Goal: Task Accomplishment & Management: Use online tool/utility

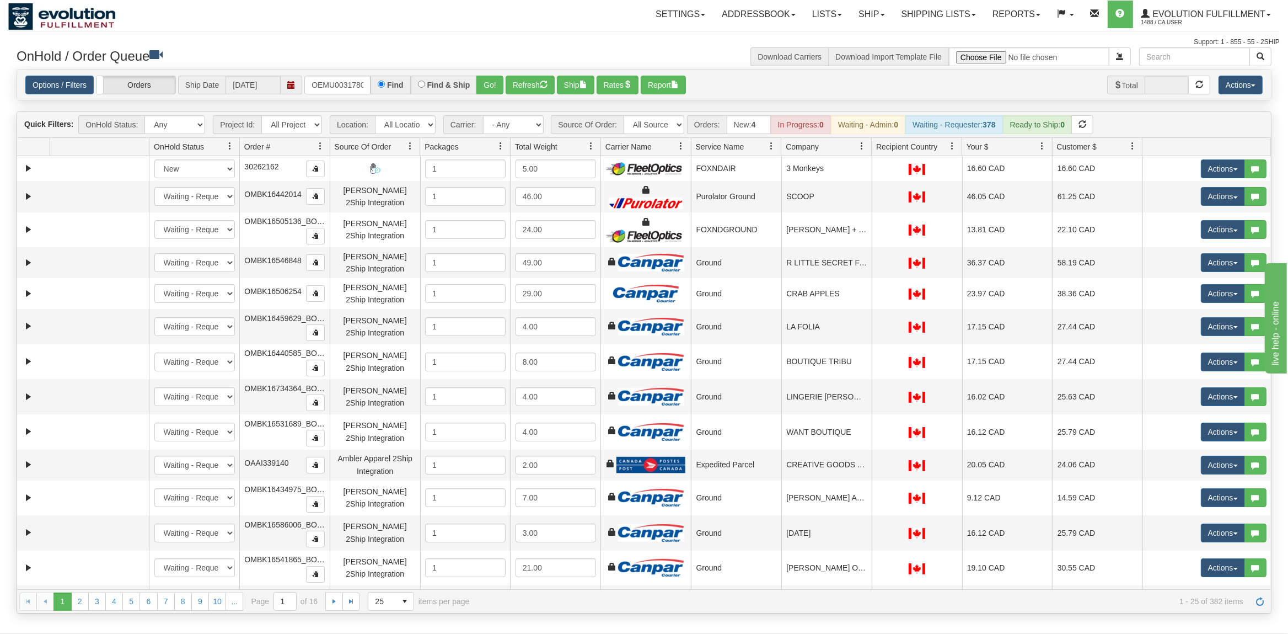
type input "OEMU0031780001"
click at [490, 79] on button "Go!" at bounding box center [489, 85] width 27 height 19
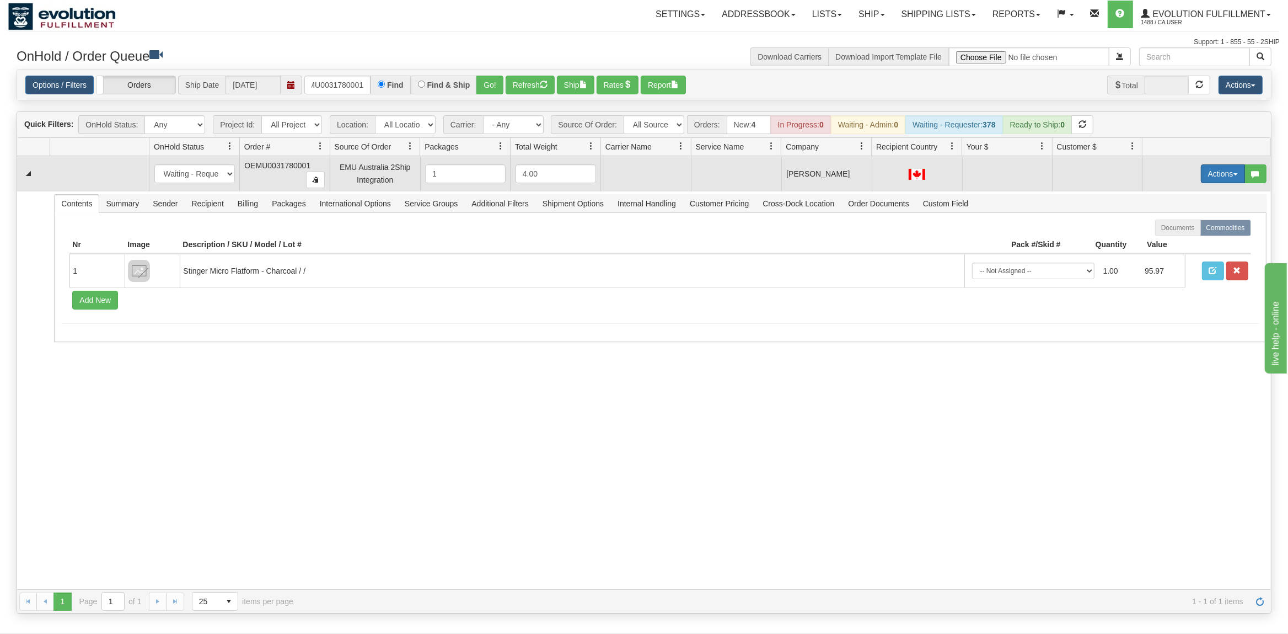
click at [1230, 181] on button "Actions" at bounding box center [1223, 173] width 44 height 19
click at [1208, 223] on span "Rate All Services" at bounding box center [1200, 223] width 66 height 9
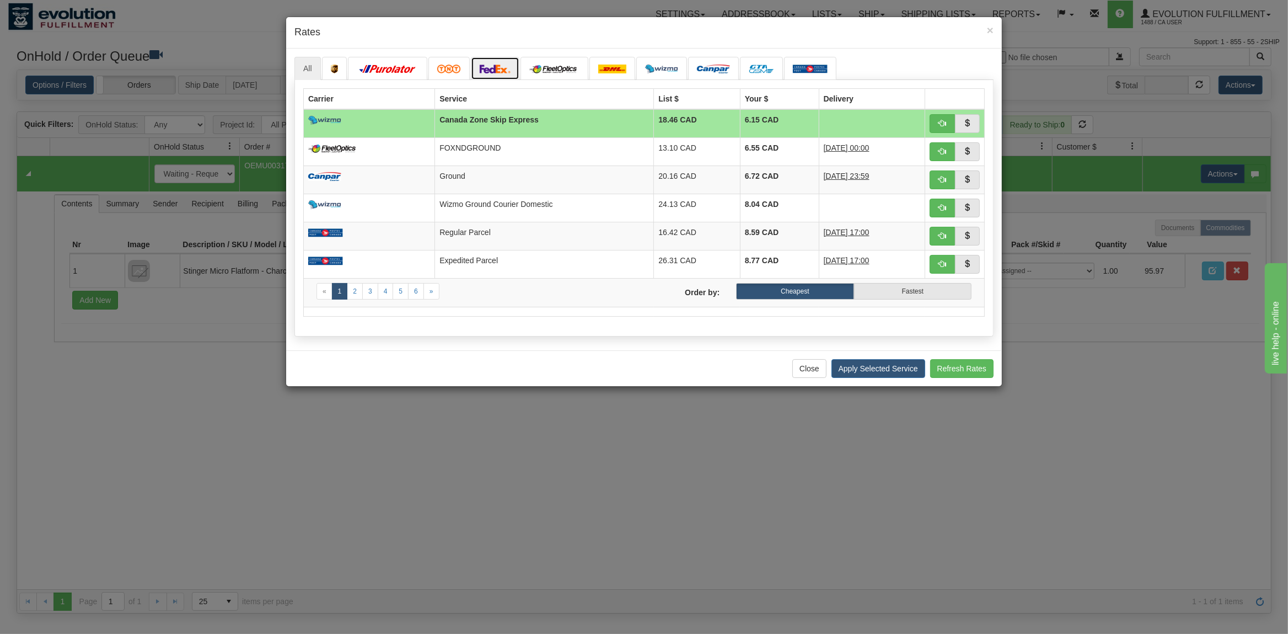
click at [501, 69] on img at bounding box center [495, 69] width 31 height 9
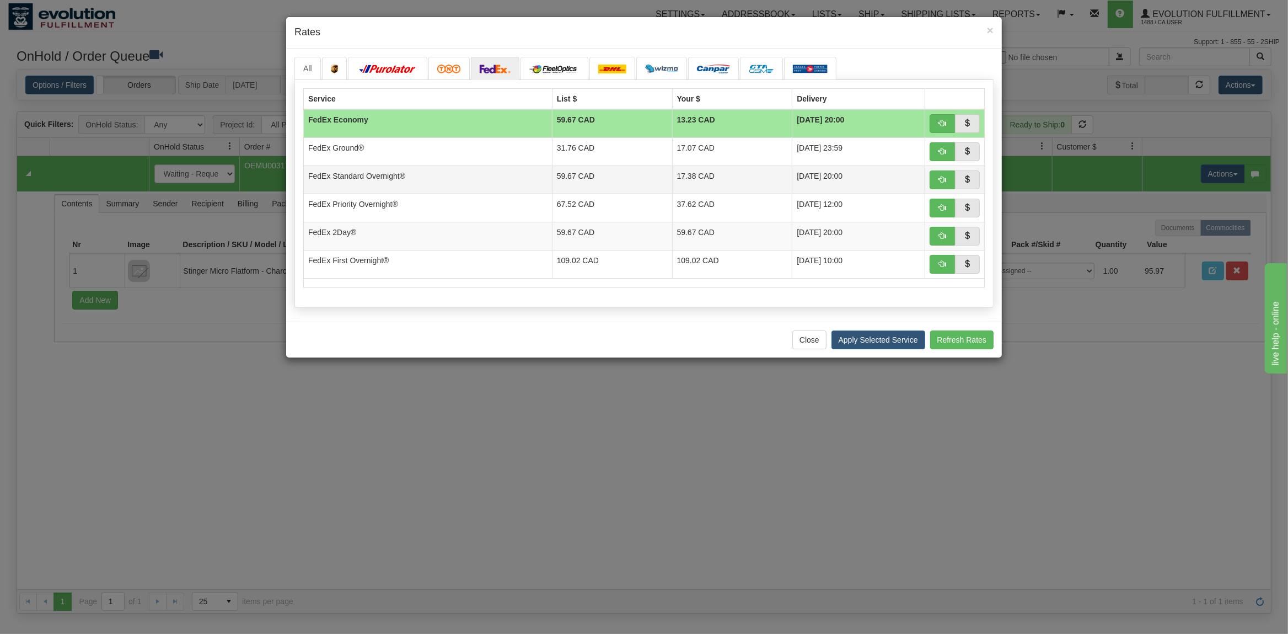
click at [552, 176] on td "59.67 CAD" at bounding box center [612, 179] width 120 height 28
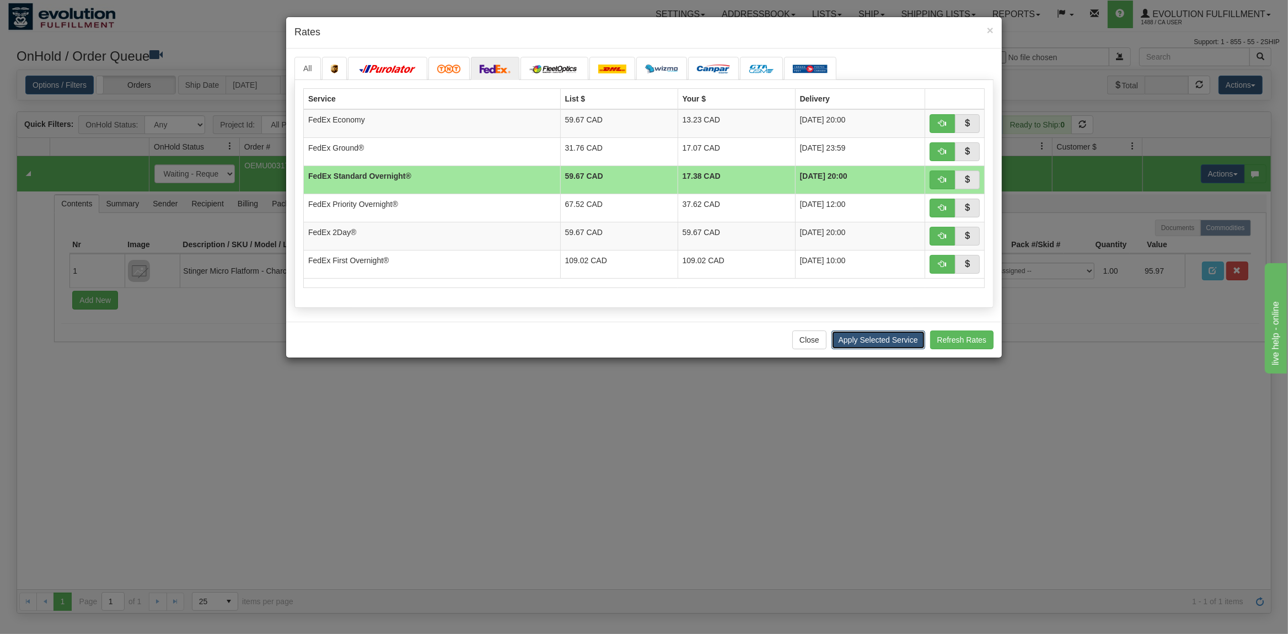
click at [879, 342] on button "Apply Selected Service" at bounding box center [879, 339] width 94 height 19
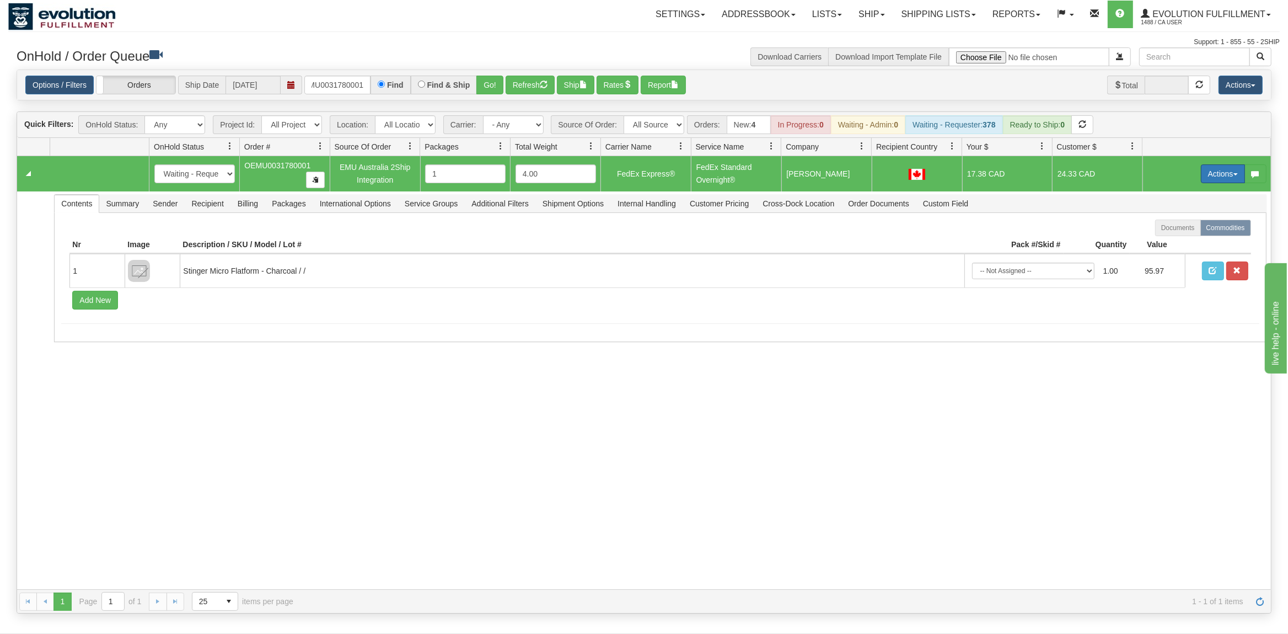
click at [1227, 177] on button "Actions" at bounding box center [1223, 173] width 44 height 19
click at [1178, 235] on span "Ship" at bounding box center [1178, 237] width 23 height 9
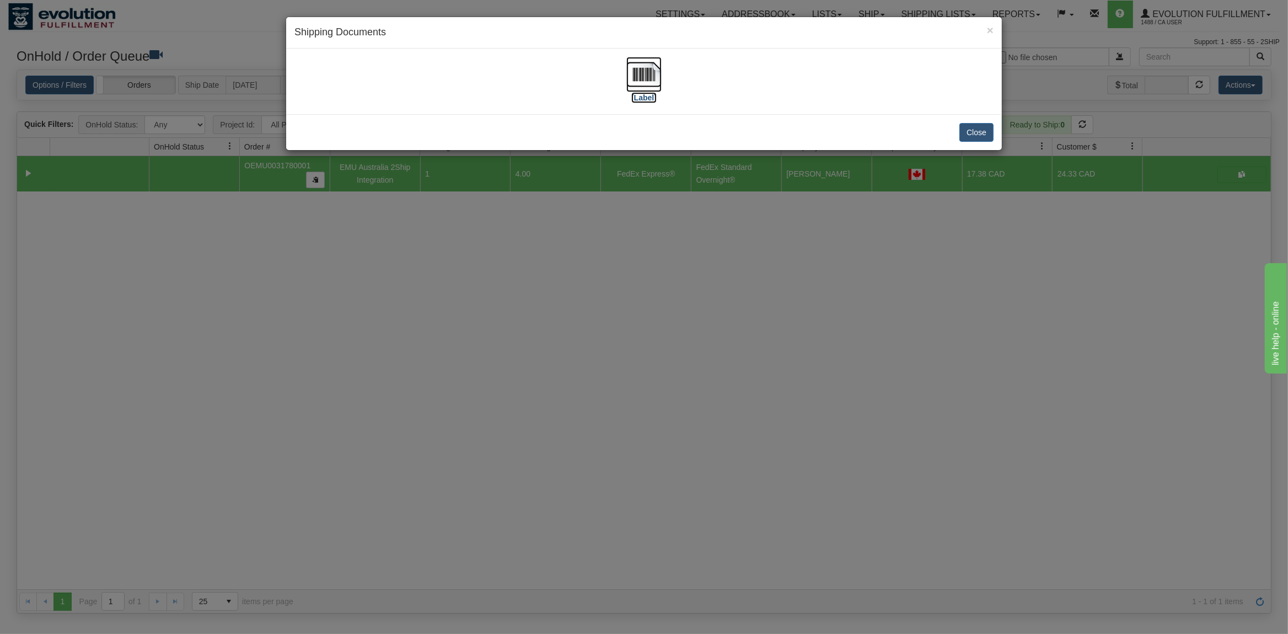
click at [637, 72] on img at bounding box center [643, 74] width 35 height 35
click at [967, 136] on button "Close" at bounding box center [976, 132] width 34 height 19
